Goal: Communication & Community: Answer question/provide support

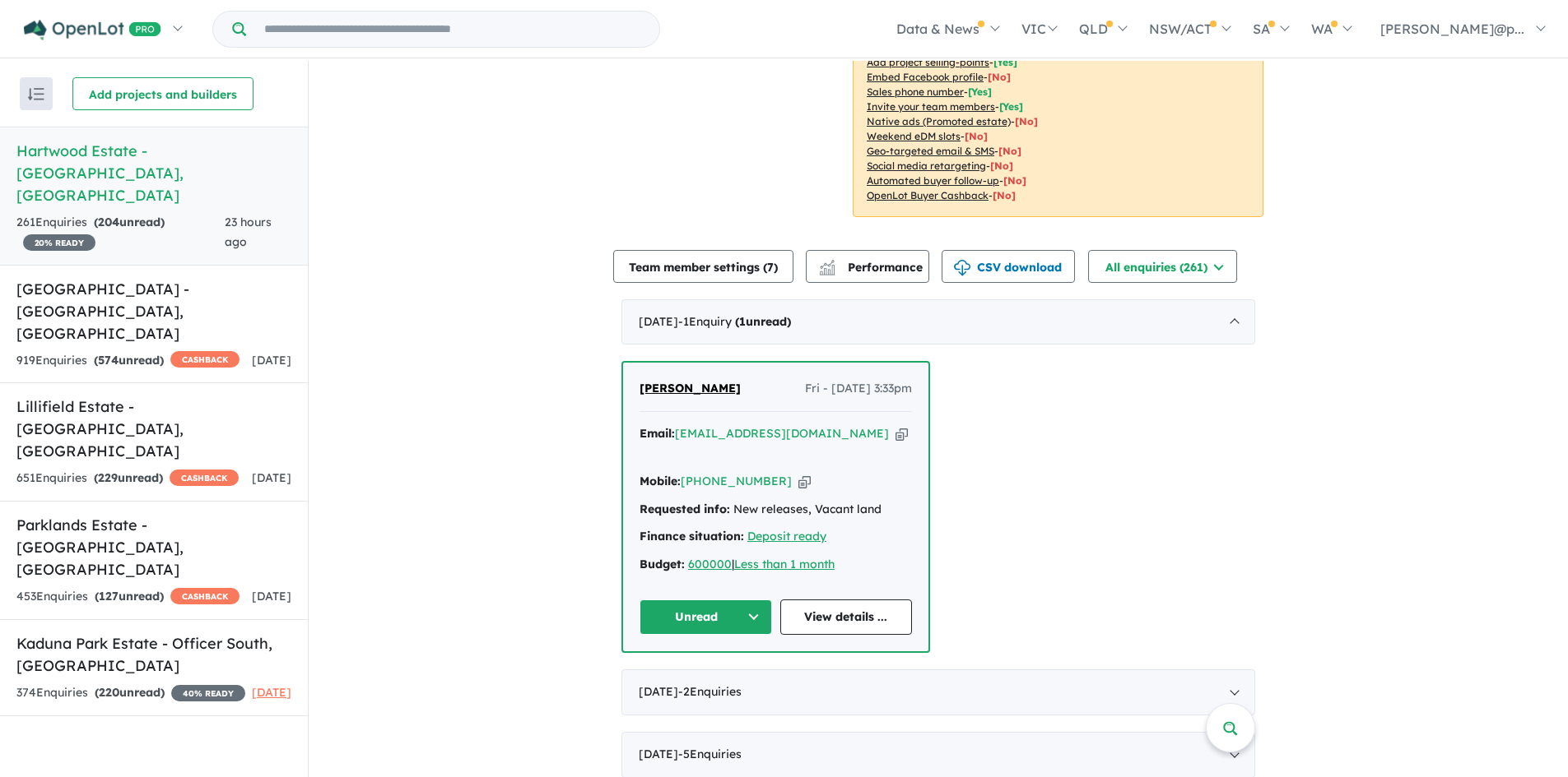
scroll to position [329, 0]
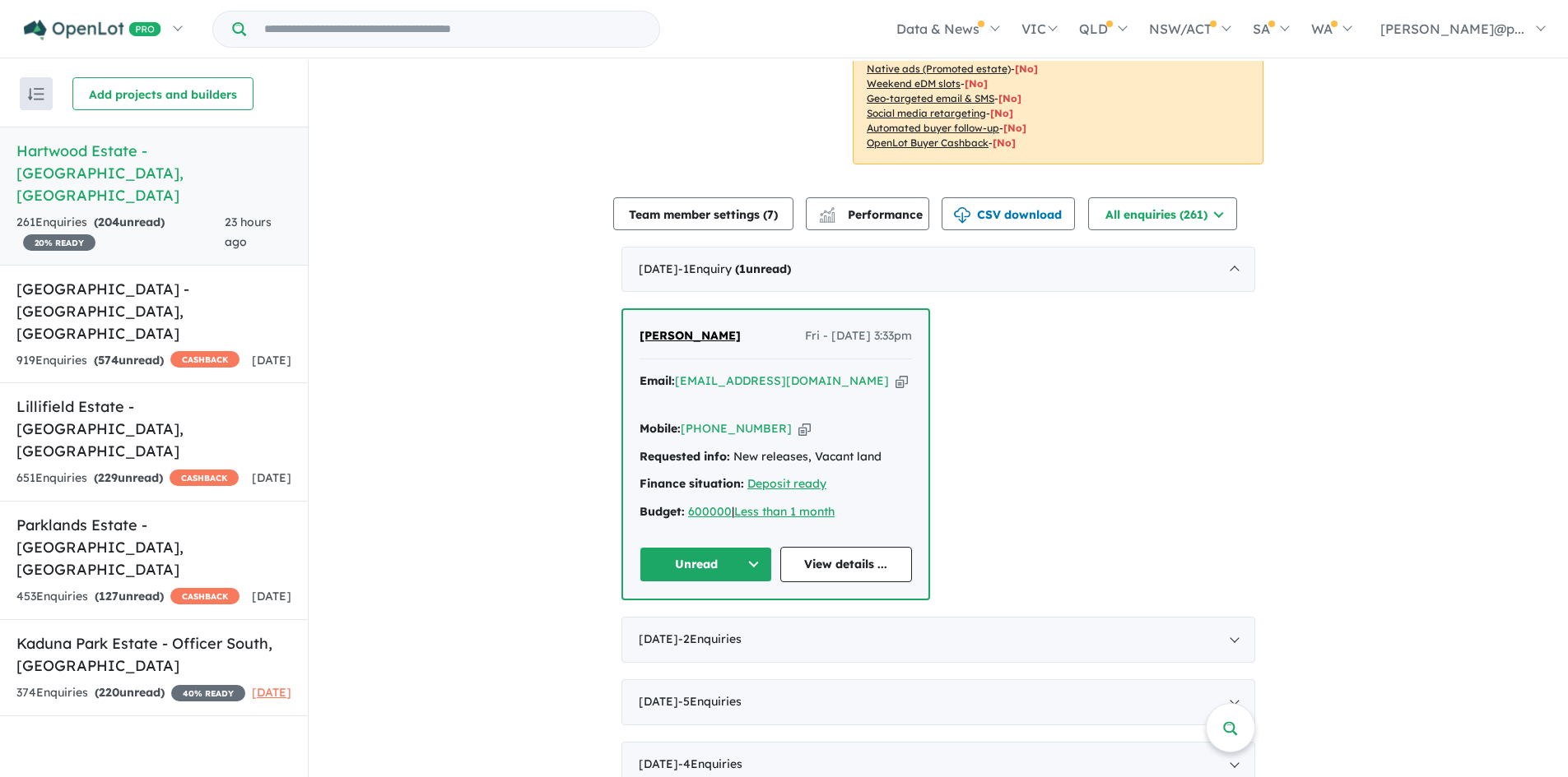
click at [774, 420] on div "Email: hmatharu86@yahoo.com Copied! Mobile: +61 430 091 986 Copied! Requested i…" at bounding box center [775, 451] width 272 height 158
click at [782, 419] on div "Mobile: +61 430 091 986 Copied!" at bounding box center [775, 429] width 272 height 20
click at [783, 419] on div "Mobile: +61 430 091 986 Copied!" at bounding box center [775, 429] width 272 height 20
click at [798, 420] on icon "button" at bounding box center [805, 429] width 12 height 18
click at [896, 377] on icon "button" at bounding box center [902, 382] width 12 height 18
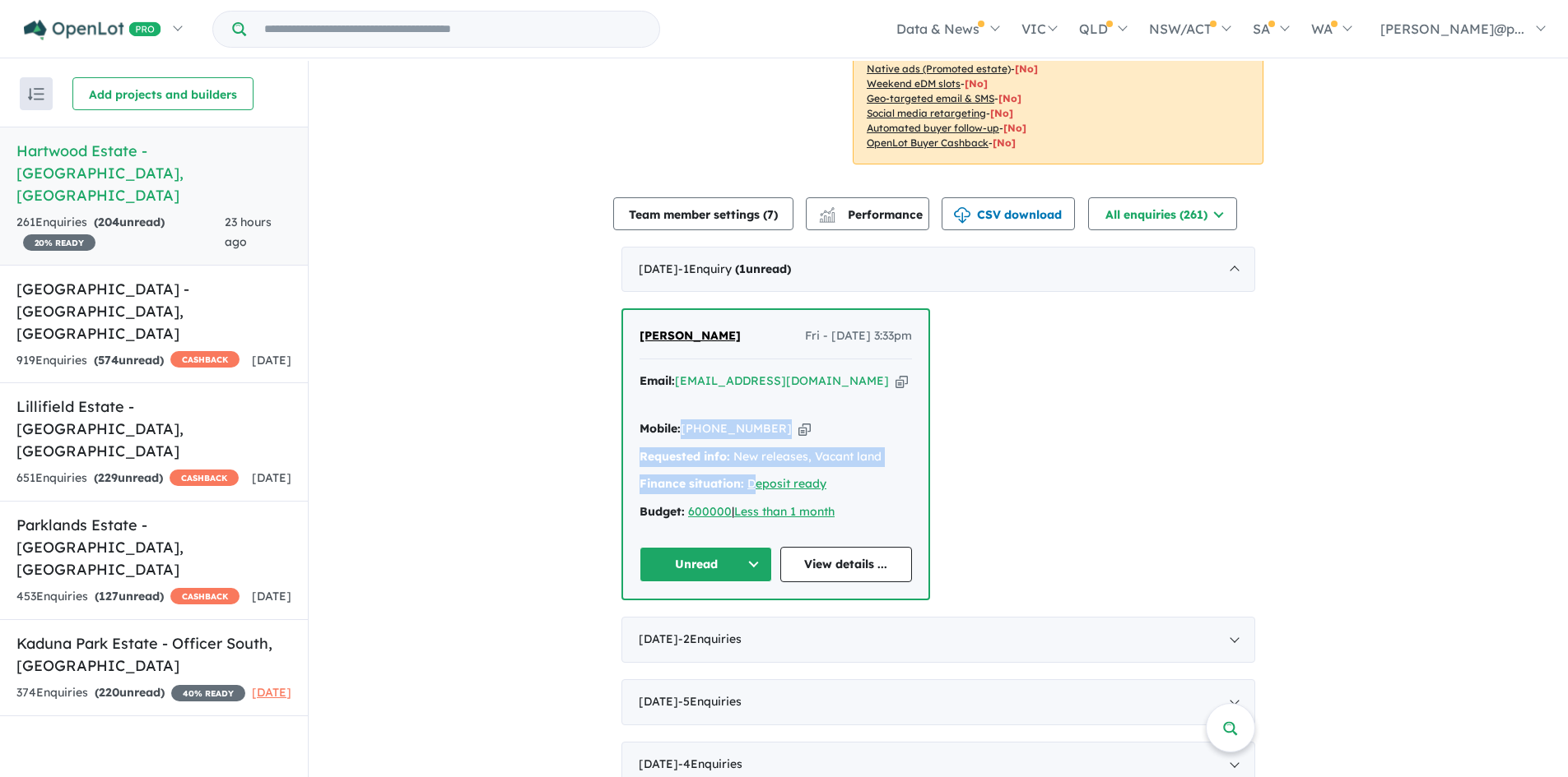
drag, startPoint x: 725, startPoint y: 455, endPoint x: 789, endPoint y: 502, distance: 79.4
click at [752, 478] on div "Email: hmatharu86@yahoo.com Copied! Mobile: +61 430 091 986 Copied! Requested i…" at bounding box center [775, 451] width 272 height 158
click at [856, 547] on link "View details ..." at bounding box center [846, 564] width 132 height 35
click at [725, 547] on button "Unread" at bounding box center [705, 564] width 132 height 35
click at [726, 623] on button "Assigned" at bounding box center [712, 641] width 144 height 38
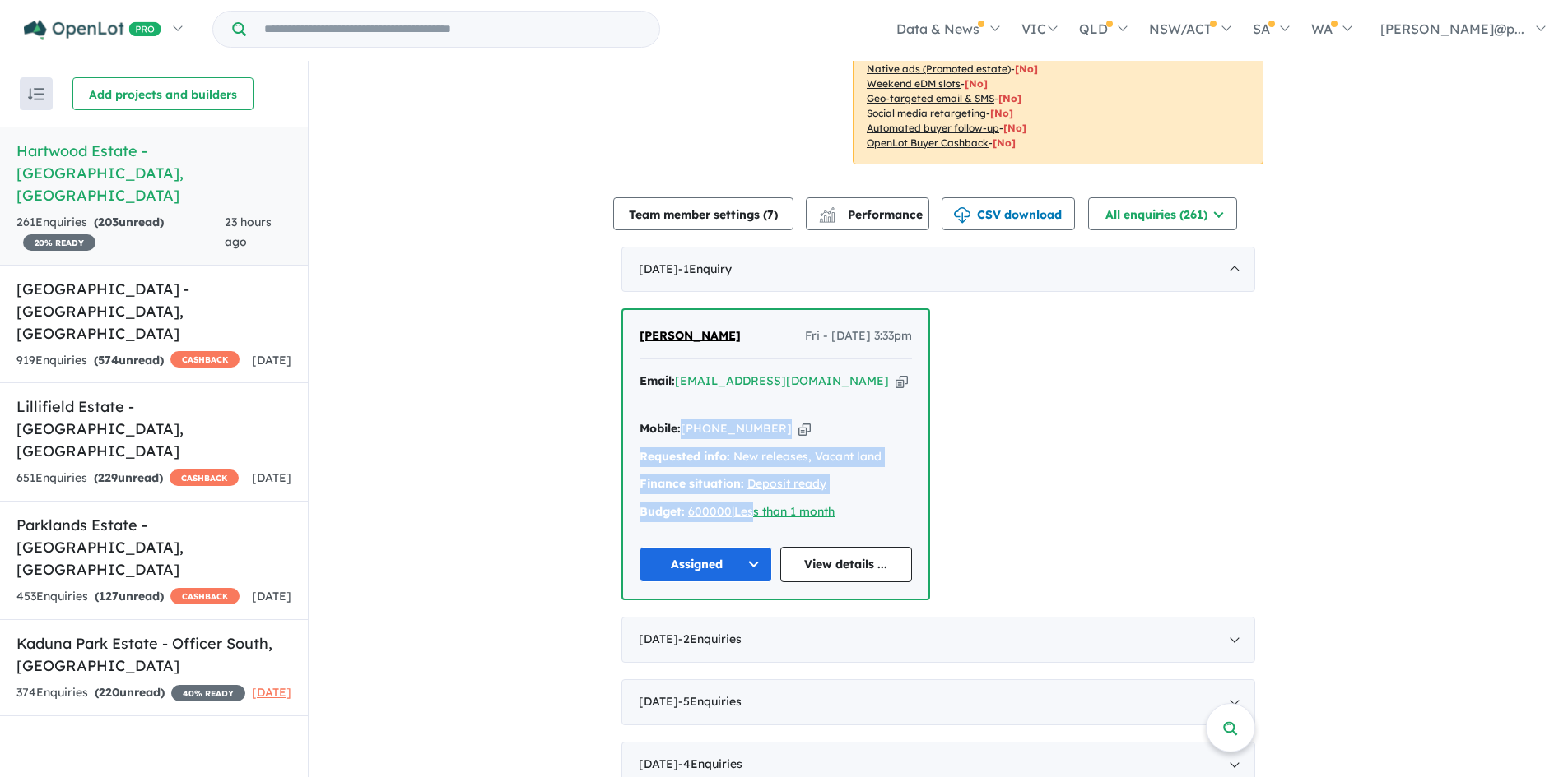
click at [896, 388] on icon "button" at bounding box center [902, 382] width 12 height 18
copy div "+61 430 091 986 Copied! Requested info: New releases, Vacant land Finance situa…"
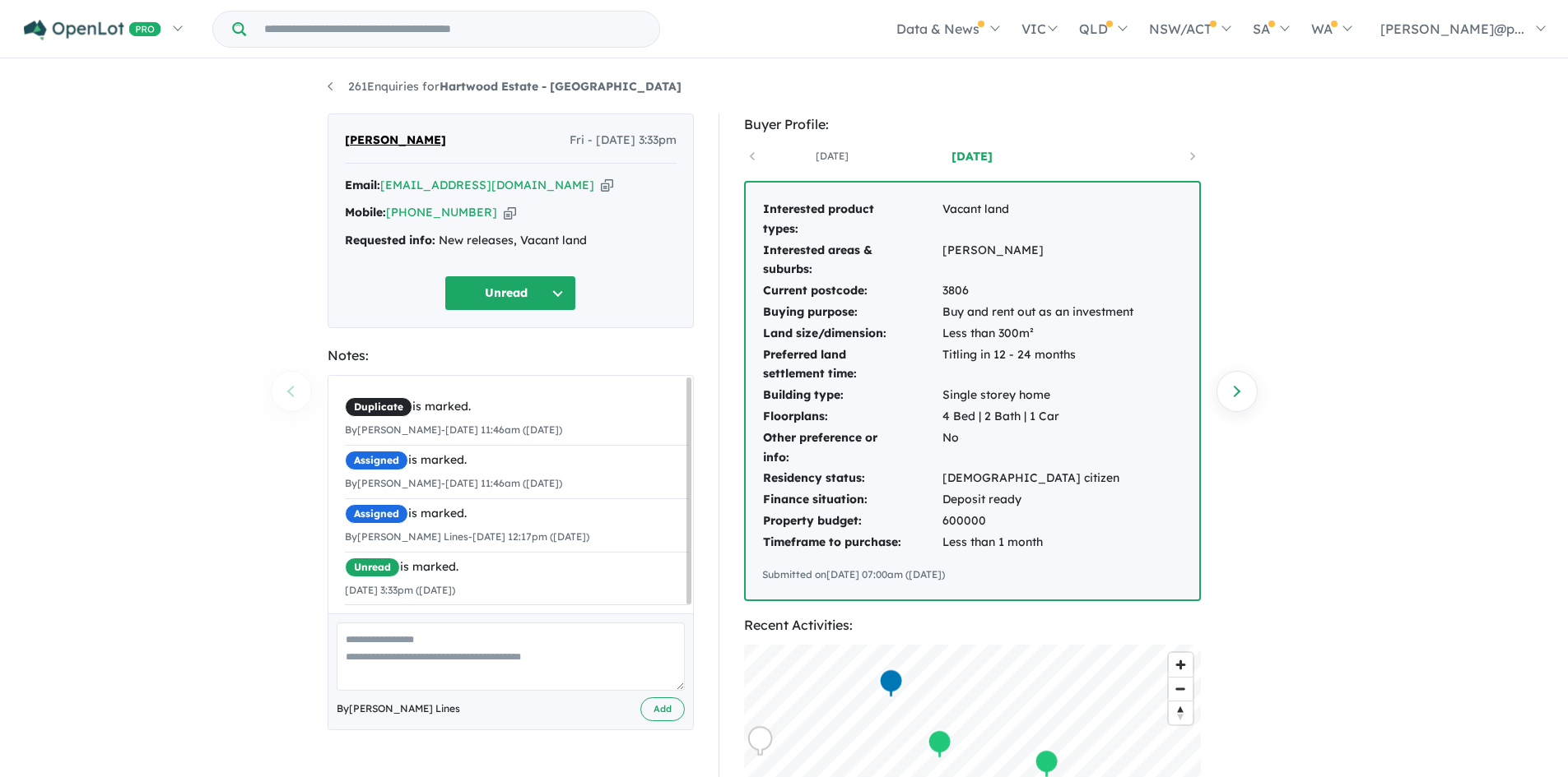
drag, startPoint x: 1032, startPoint y: 582, endPoint x: 750, endPoint y: 218, distance: 460.5
click at [754, 219] on div "Interested product types: Vacant land Interested areas & suburbs: Clyde Current…" at bounding box center [973, 391] width 454 height 417
copy div "Interested product types: Vacant land Interested areas & suburbs: Clyde Current…"
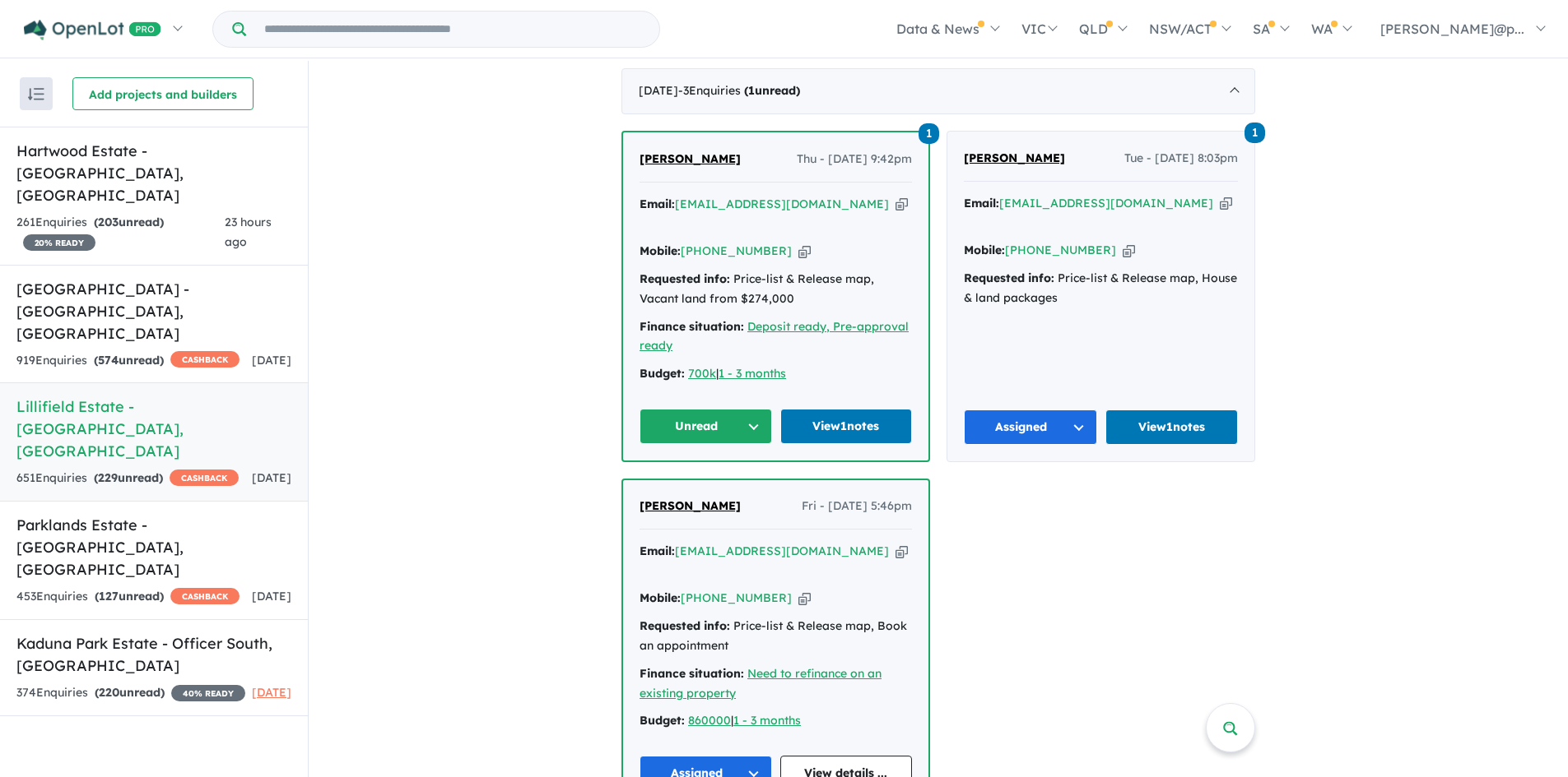
scroll to position [658, 0]
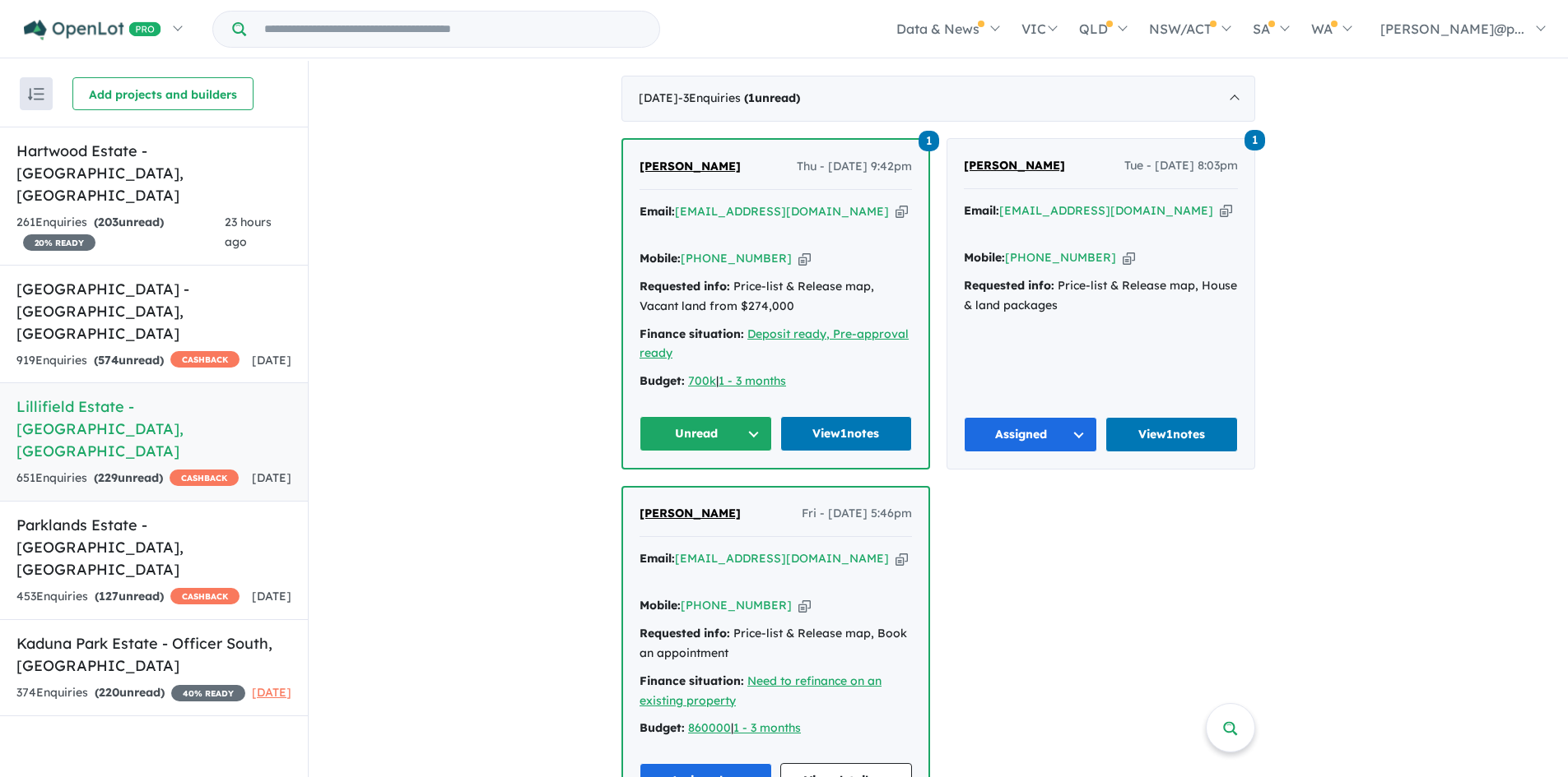
click at [798, 250] on icon "button" at bounding box center [805, 259] width 12 height 18
click at [827, 416] on link "View 1 notes" at bounding box center [846, 434] width 132 height 35
click at [896, 211] on icon "button" at bounding box center [902, 212] width 12 height 18
click at [715, 416] on button "Unread" at bounding box center [705, 434] width 132 height 35
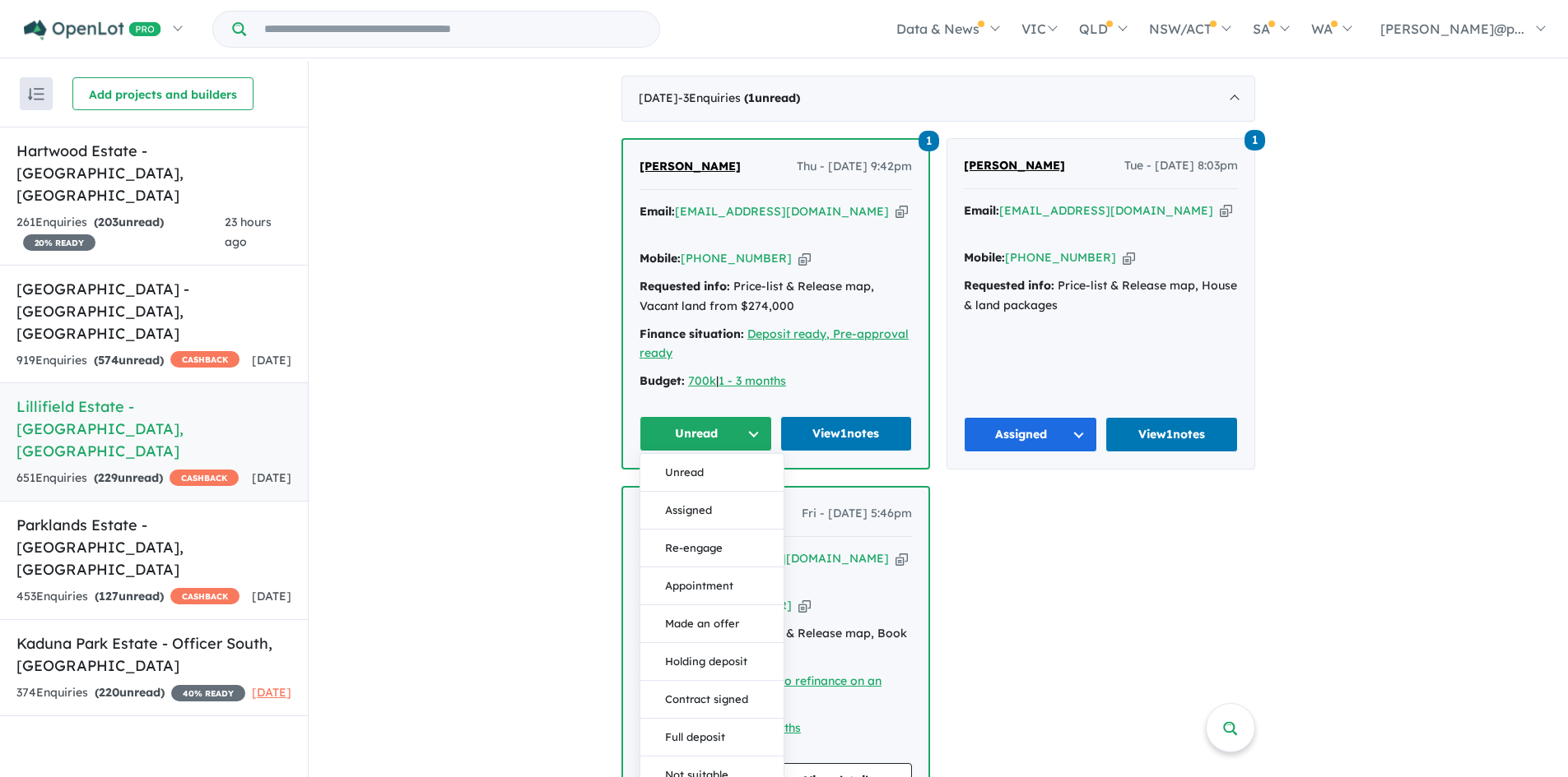
drag, startPoint x: 707, startPoint y: 485, endPoint x: 722, endPoint y: 441, distance: 46.5
click at [707, 492] on button "Assigned" at bounding box center [712, 510] width 144 height 38
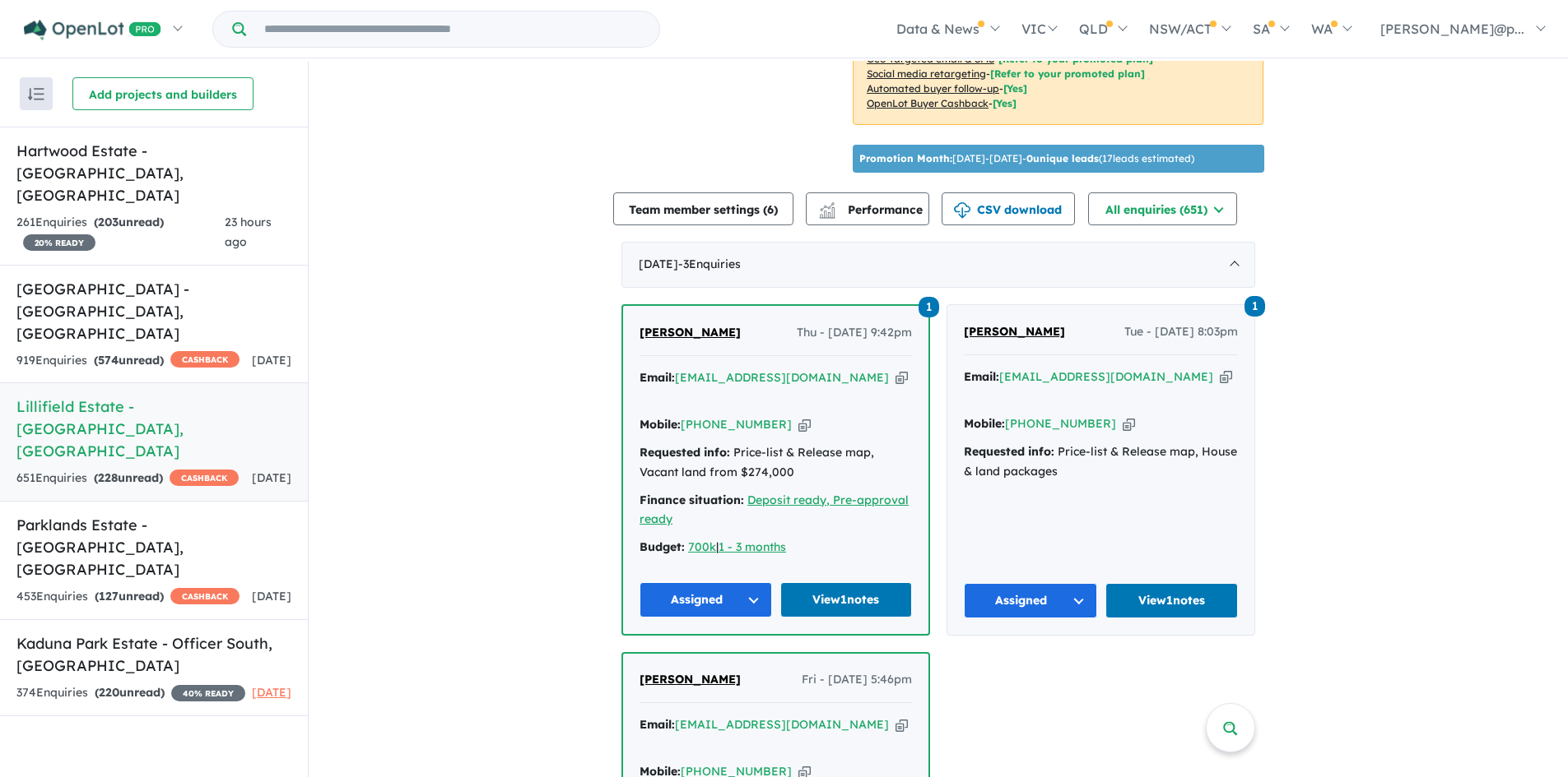
scroll to position [494, 0]
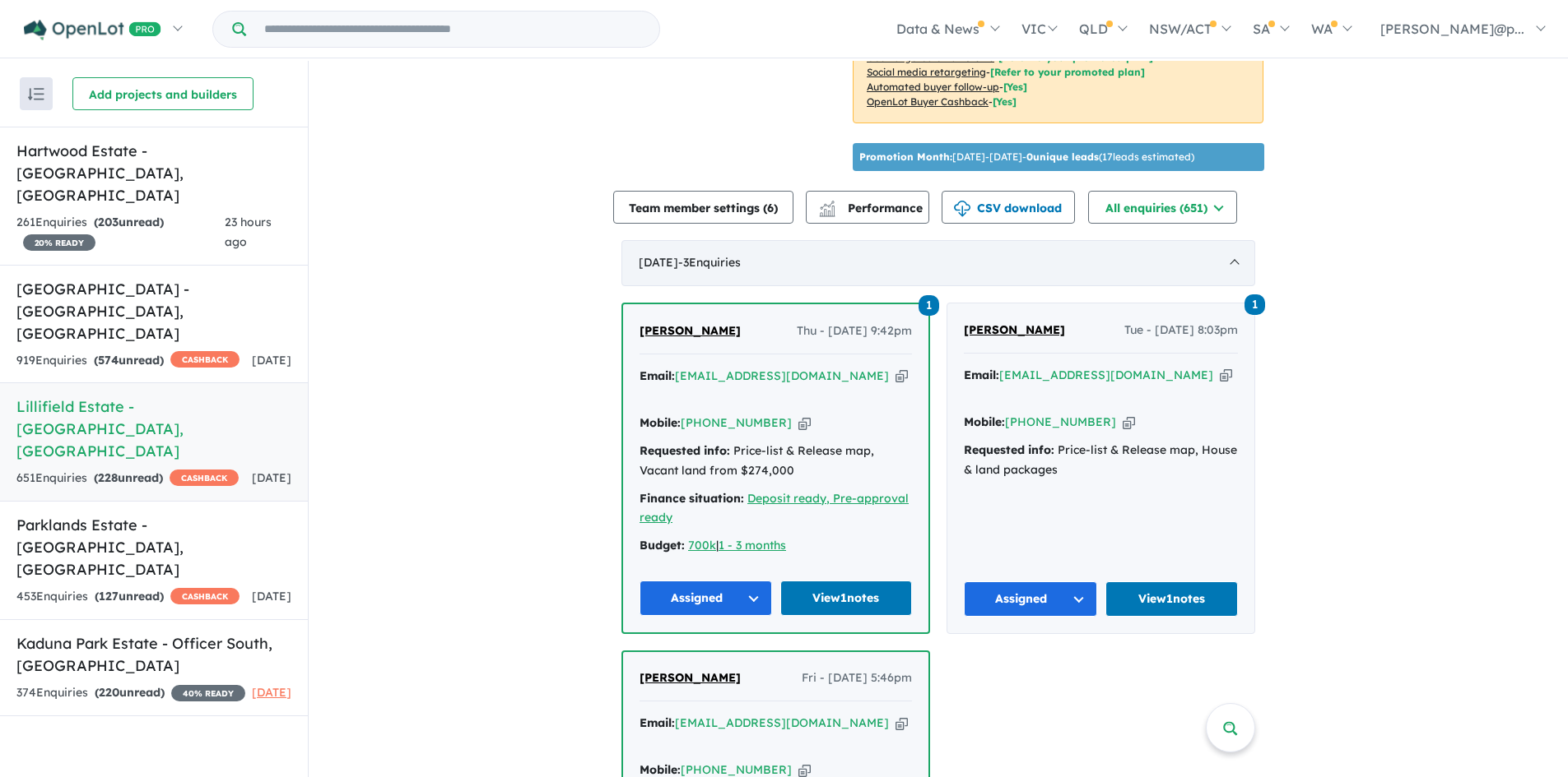
click at [809, 258] on div "October 2025 - 3 Enquir ies ( 0 unread)" at bounding box center [939, 262] width 634 height 46
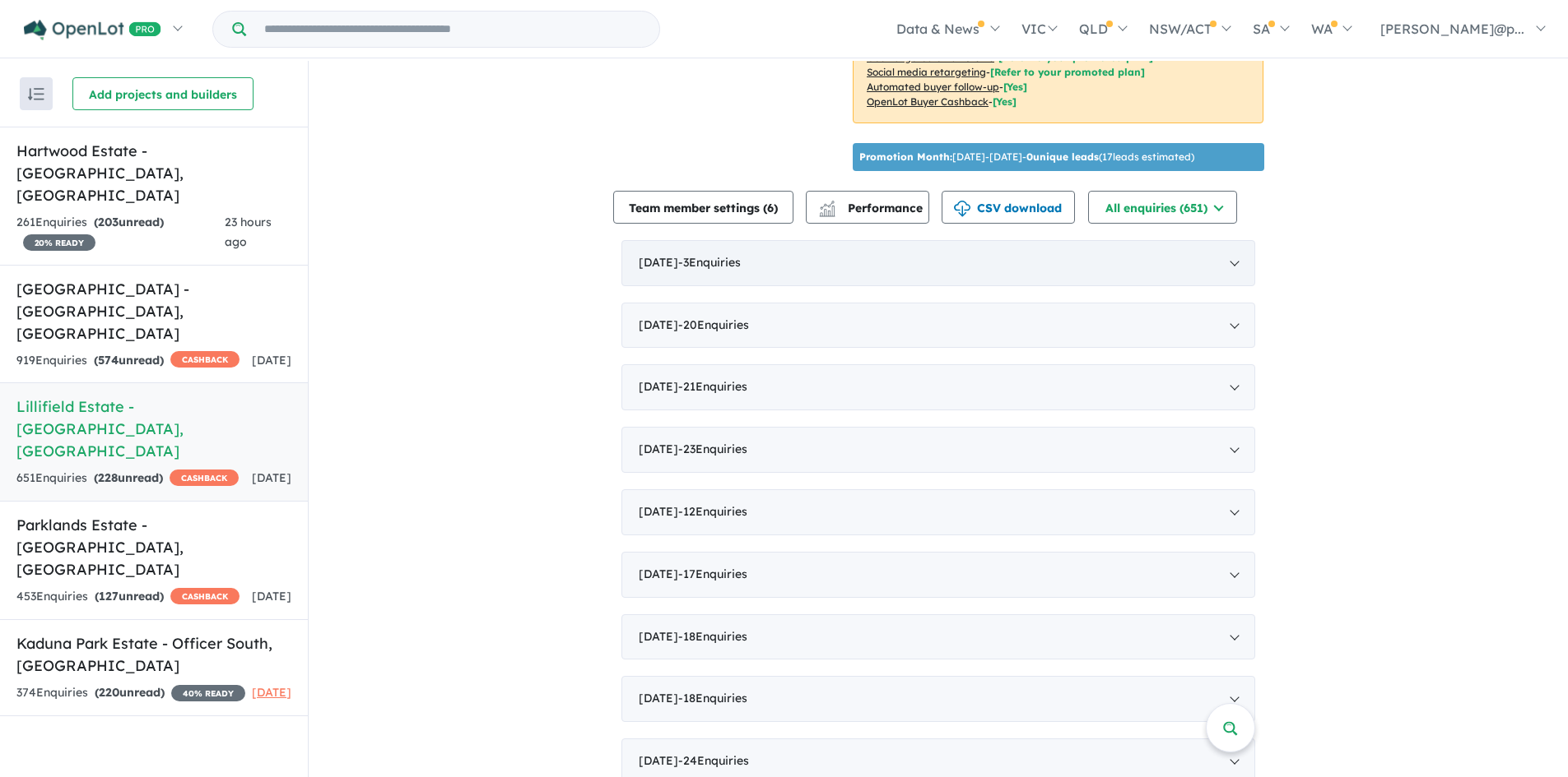
click at [832, 248] on div "October 2025 - 3 Enquir ies ( 0 unread)" at bounding box center [939, 262] width 634 height 46
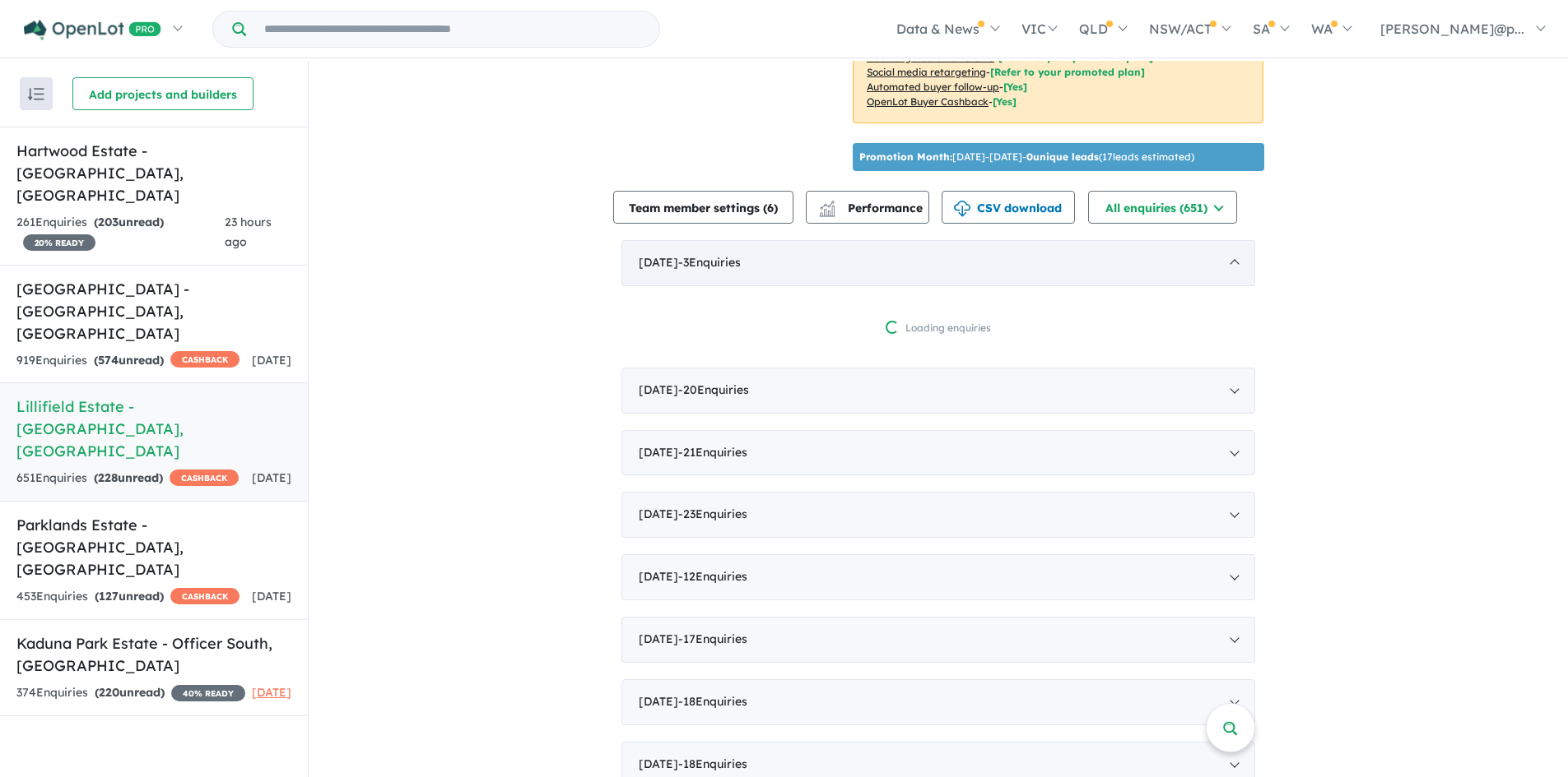
scroll to position [3, 0]
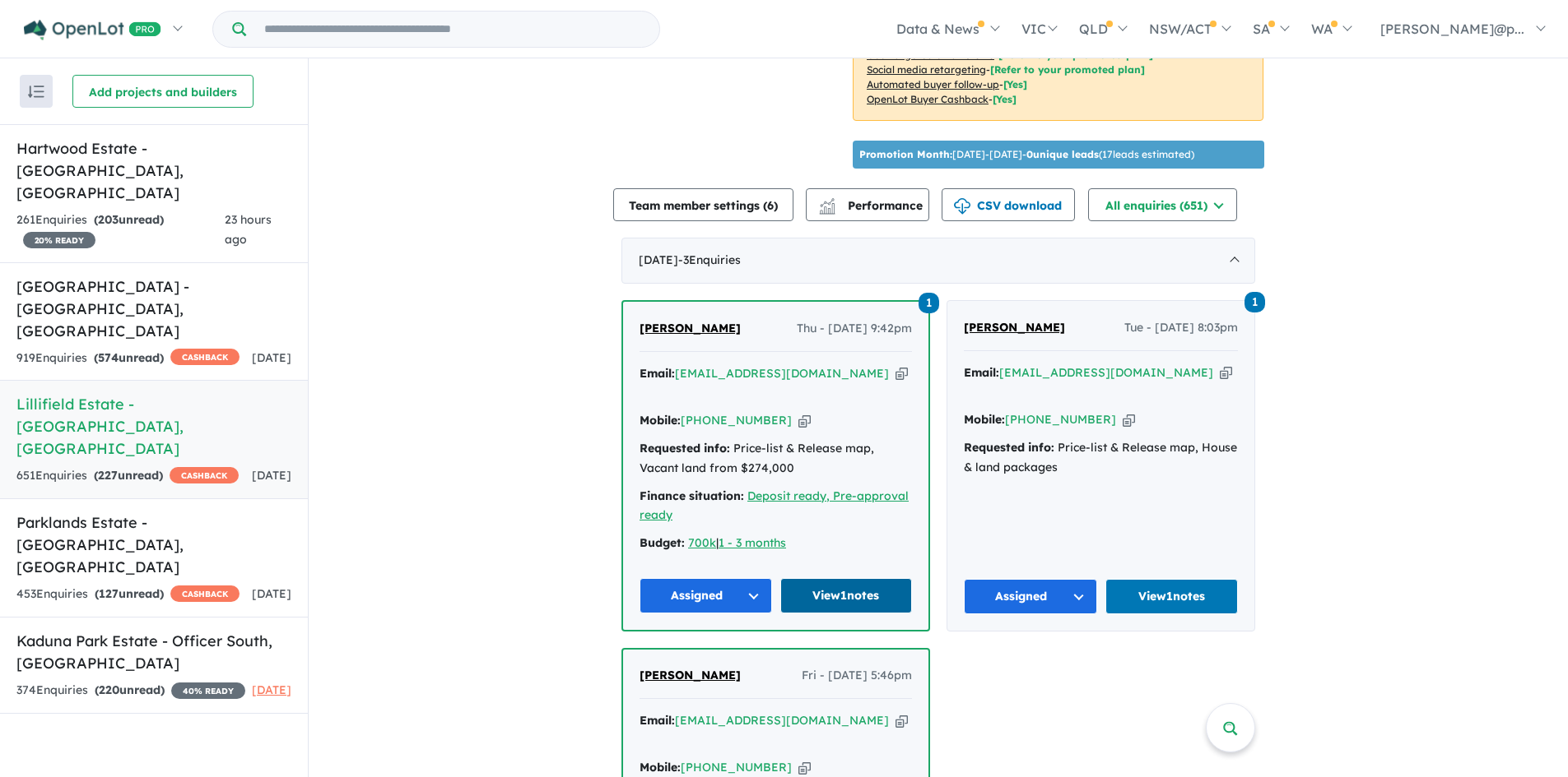
click at [833, 578] on link "View 1 notes" at bounding box center [846, 596] width 132 height 35
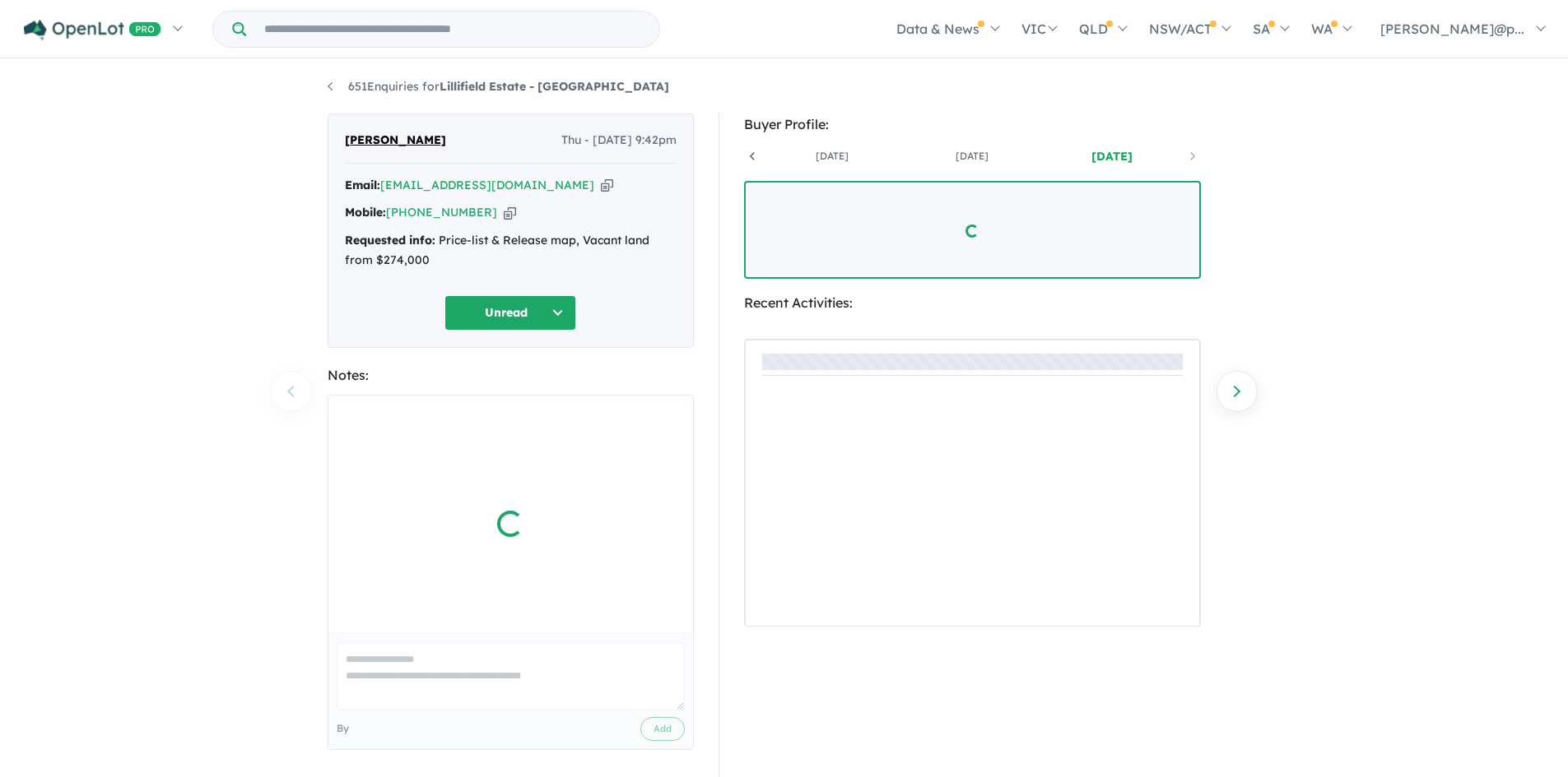
scroll to position [0, 122]
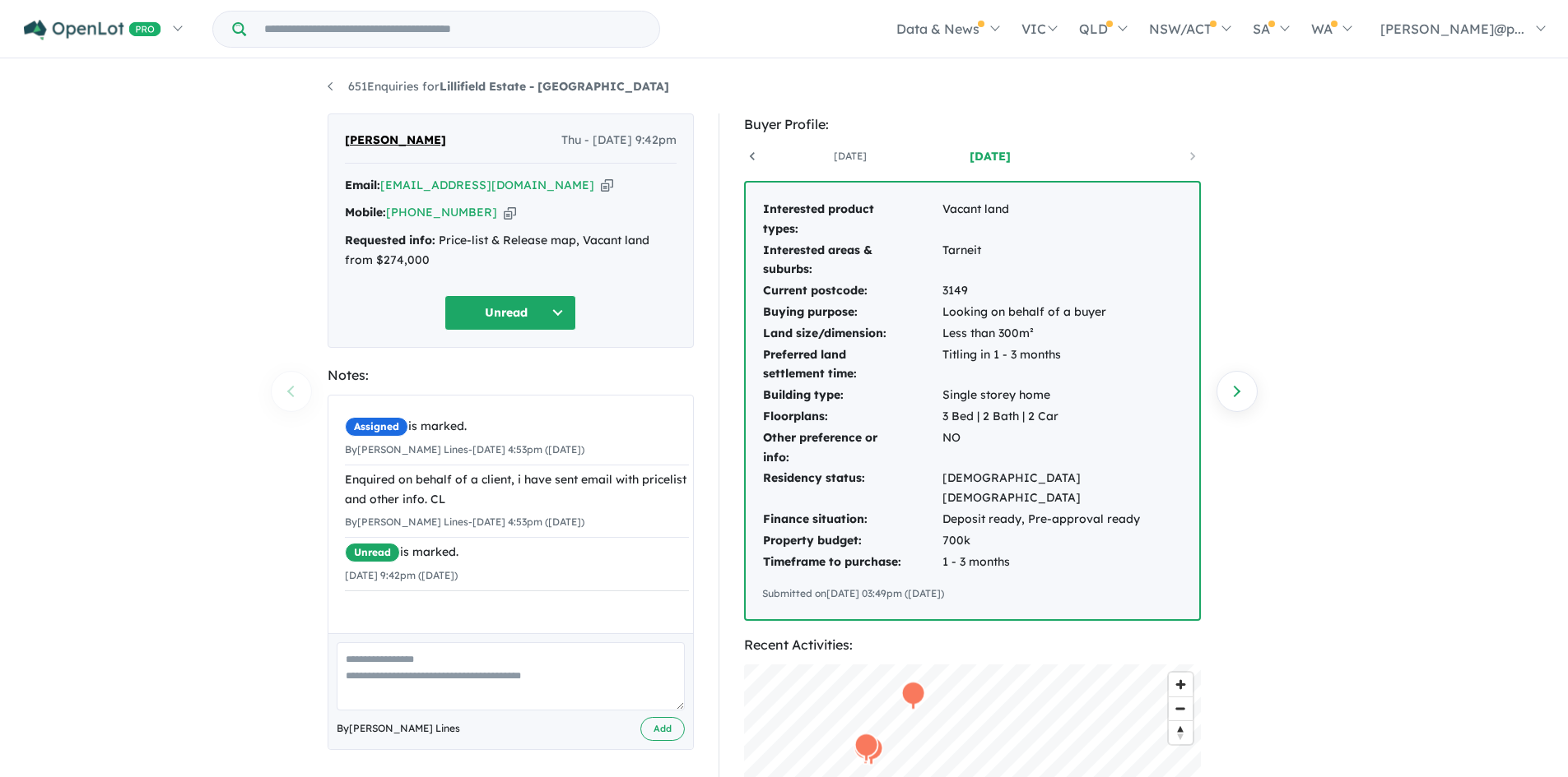
click at [541, 315] on button "Unread" at bounding box center [510, 312] width 131 height 35
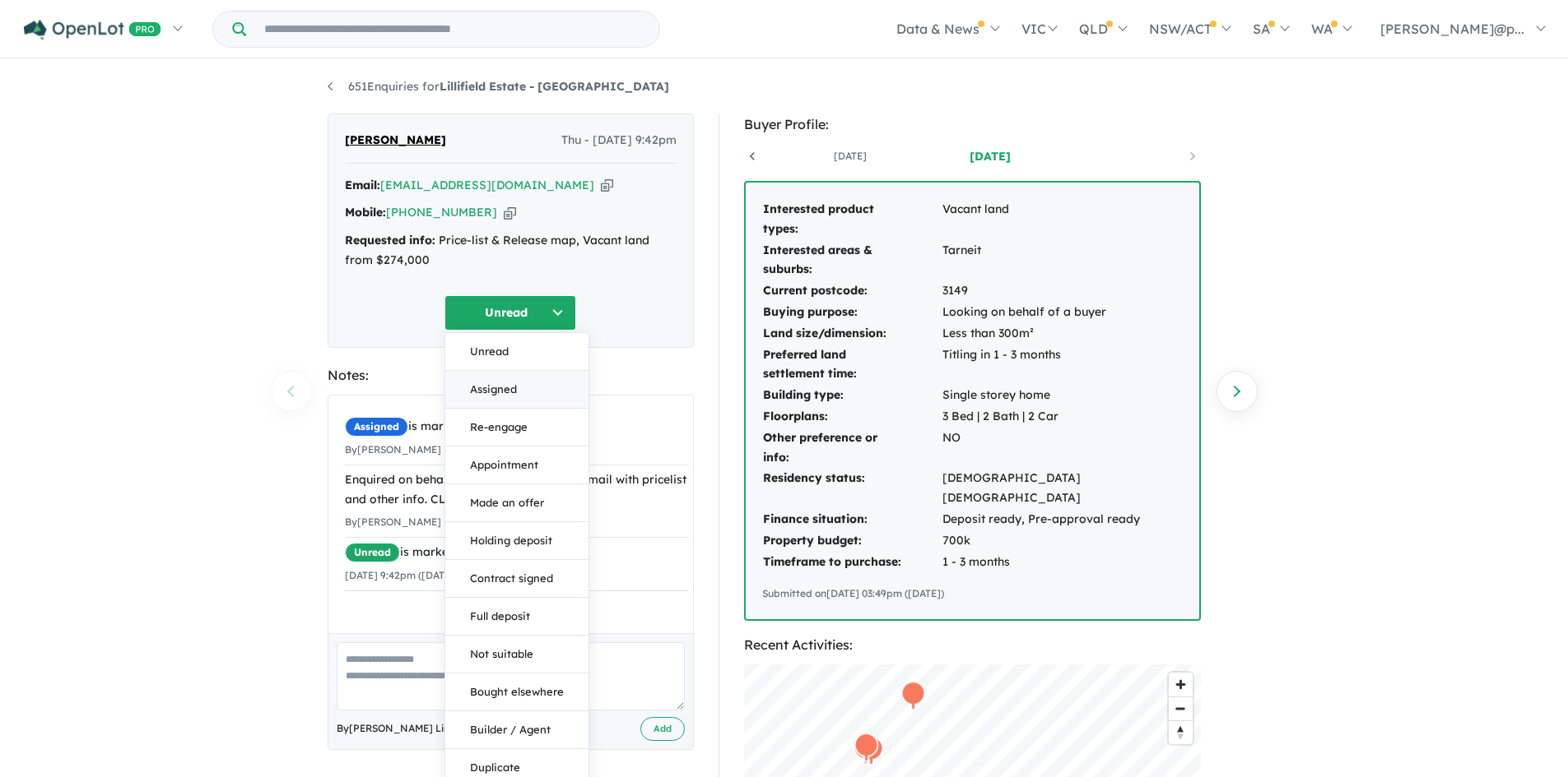
click at [528, 401] on button "Assigned" at bounding box center [517, 389] width 144 height 38
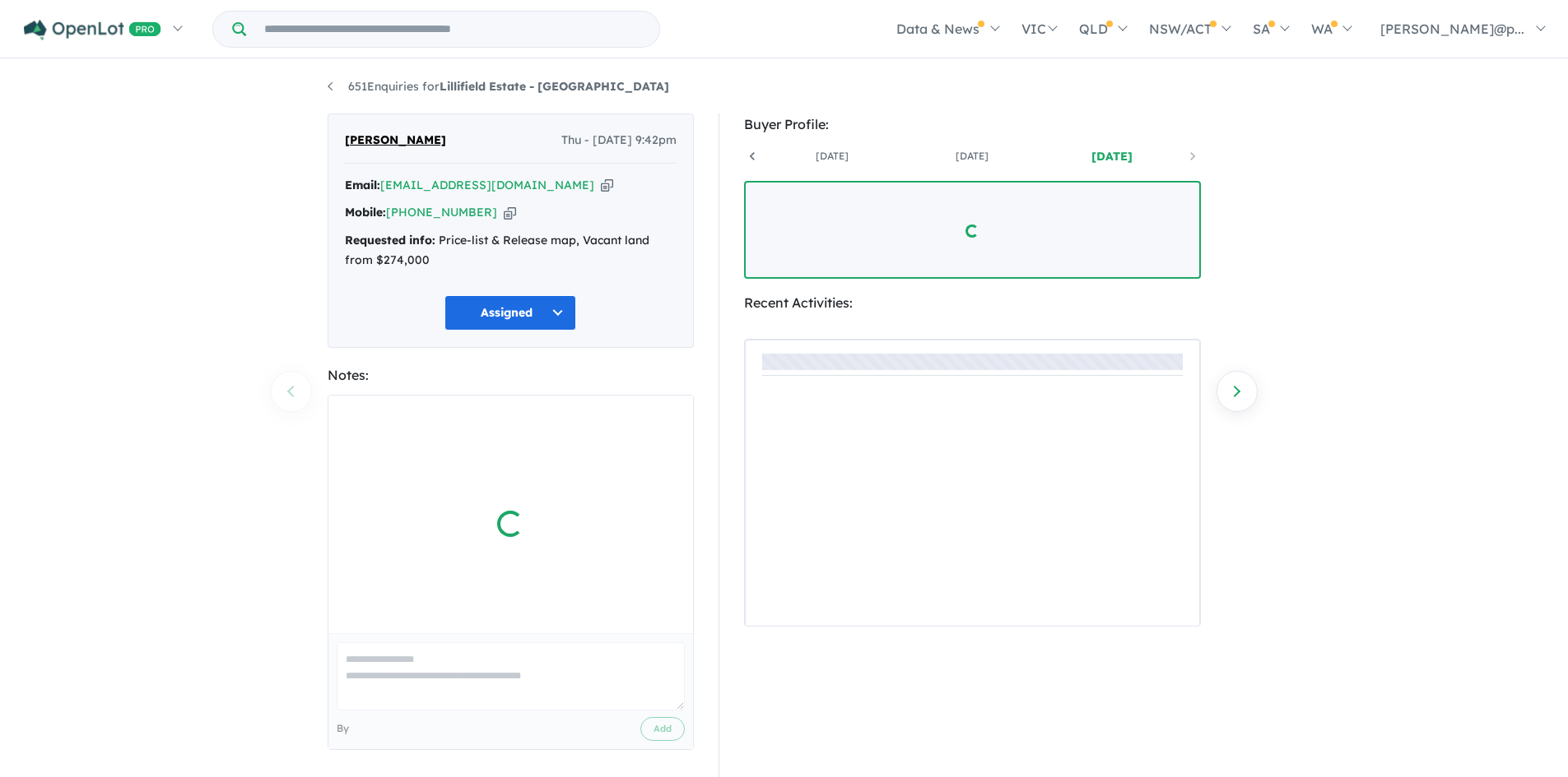
scroll to position [0, 122]
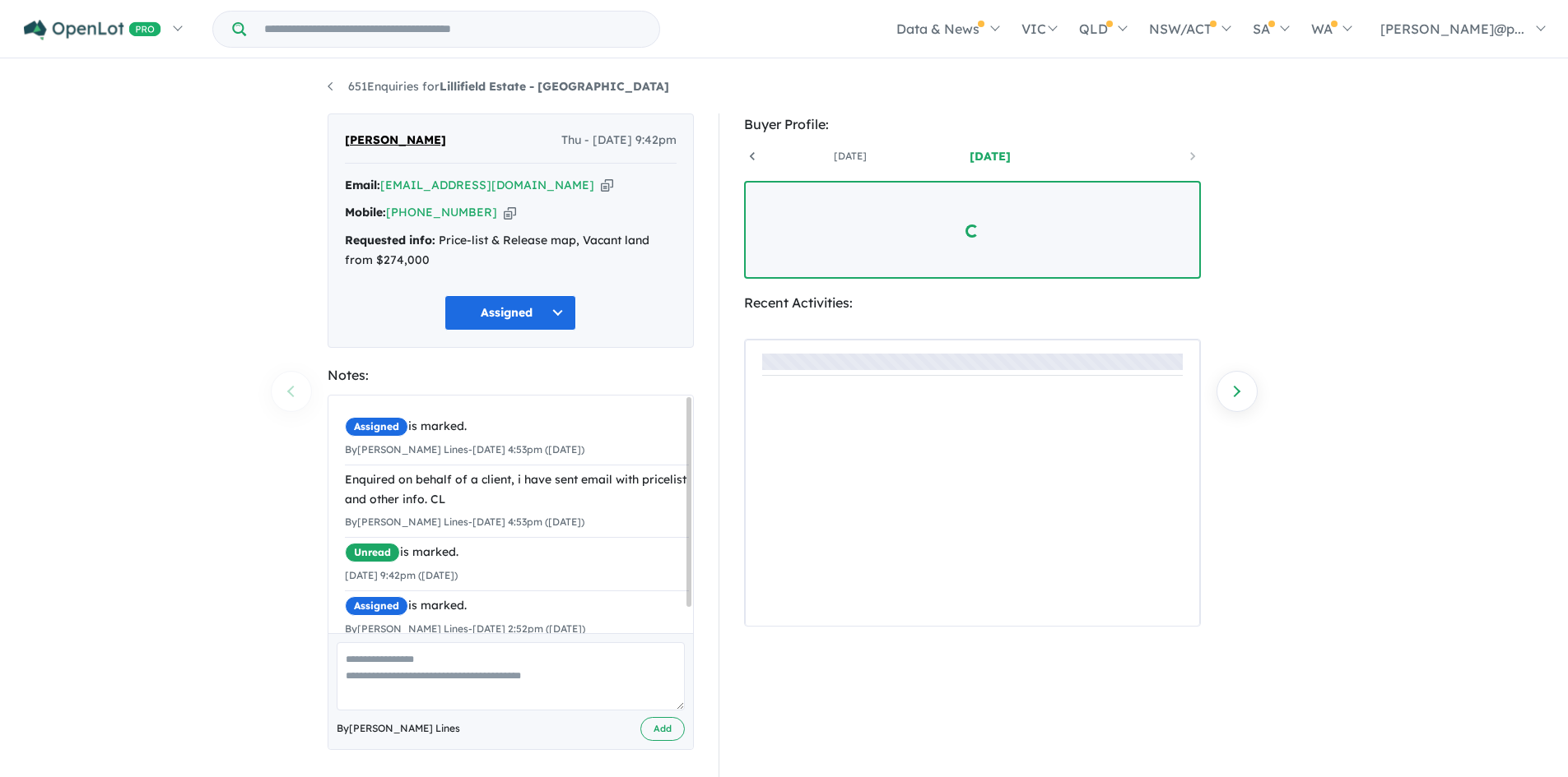
click at [496, 662] on textarea at bounding box center [510, 676] width 348 height 68
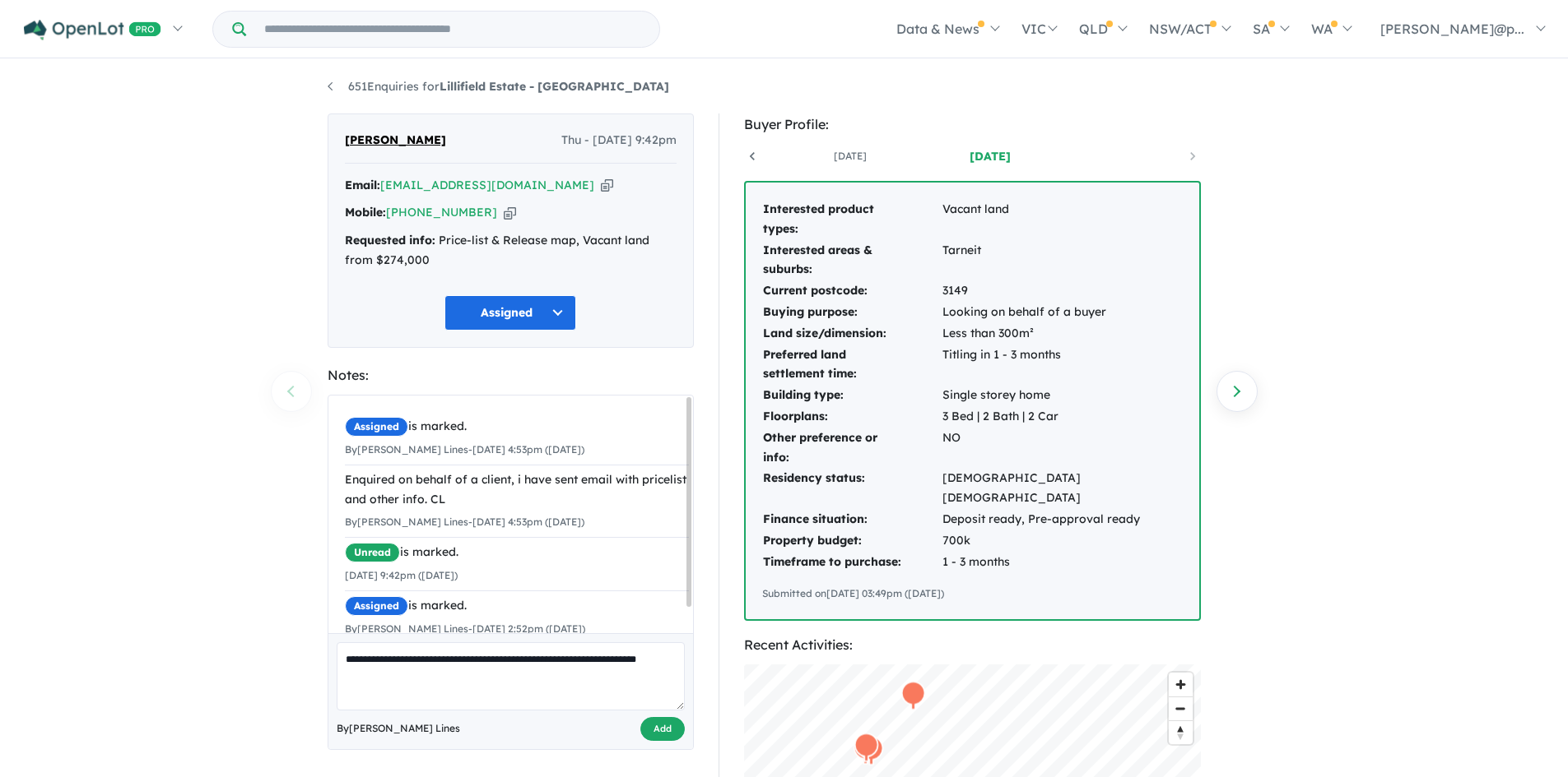
type textarea "**********"
click at [656, 732] on button "Add" at bounding box center [662, 729] width 45 height 24
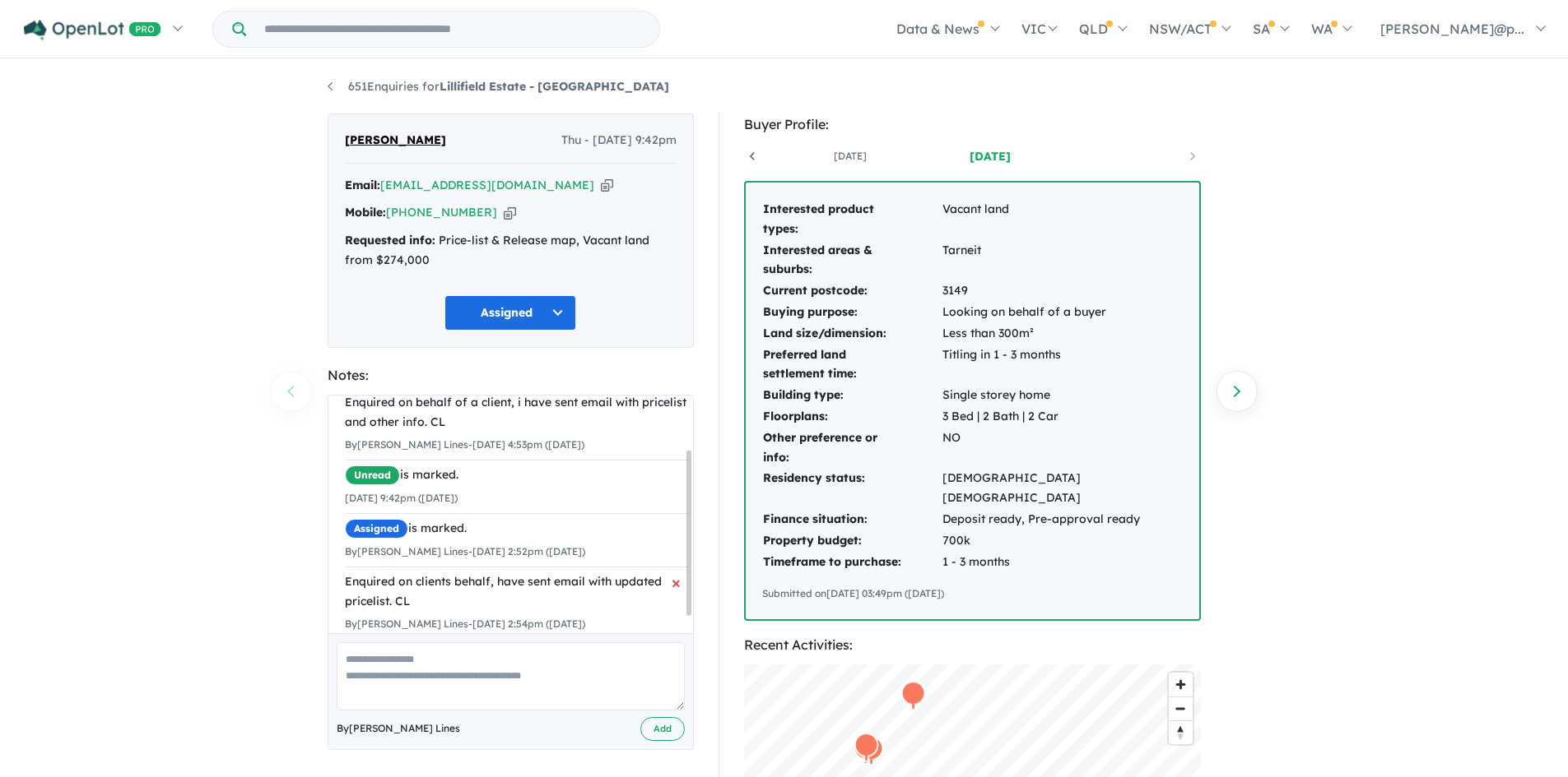
scroll to position [77, 0]
